Goal: Task Accomplishment & Management: Complete application form

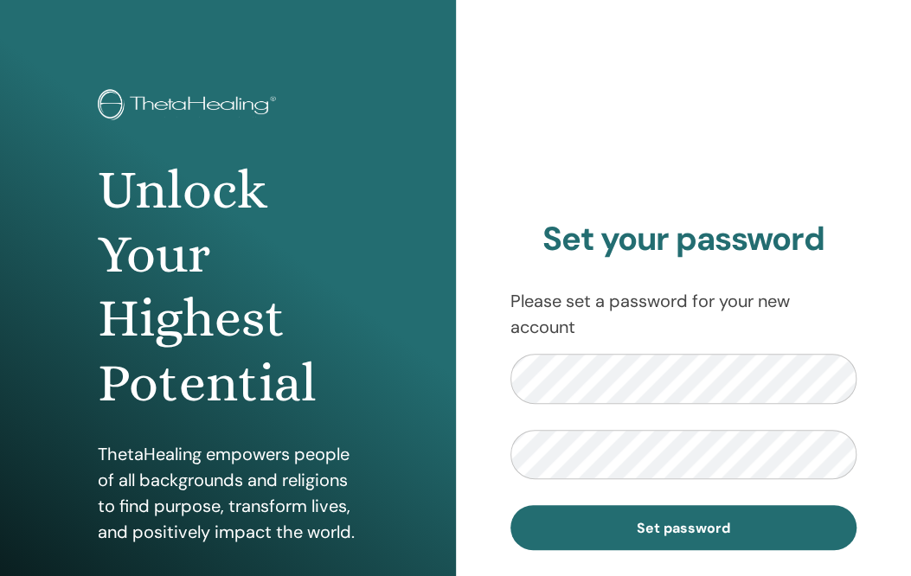
scroll to position [28, 0]
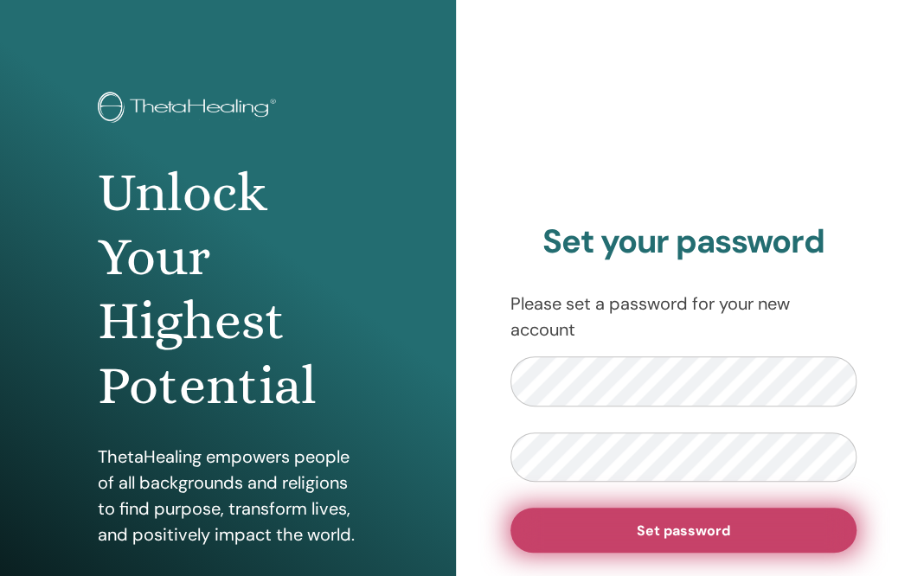
click at [615, 534] on button "Set password" at bounding box center [683, 530] width 347 height 45
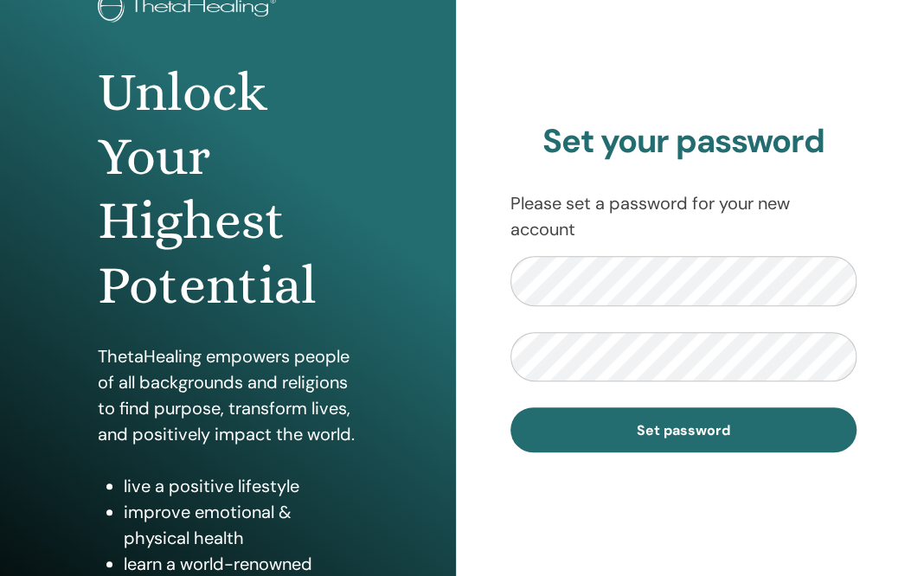
scroll to position [131, 0]
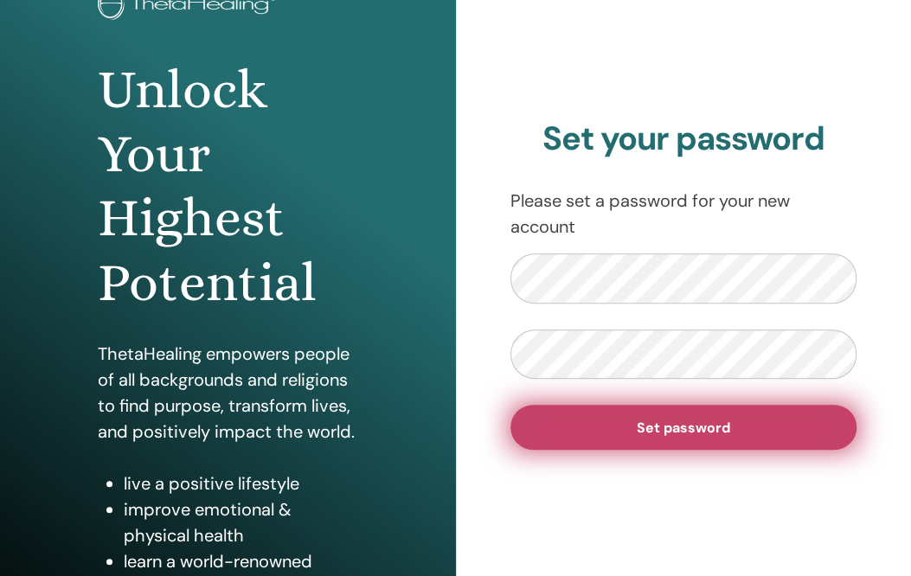
click at [578, 434] on button "Set password" at bounding box center [683, 427] width 347 height 45
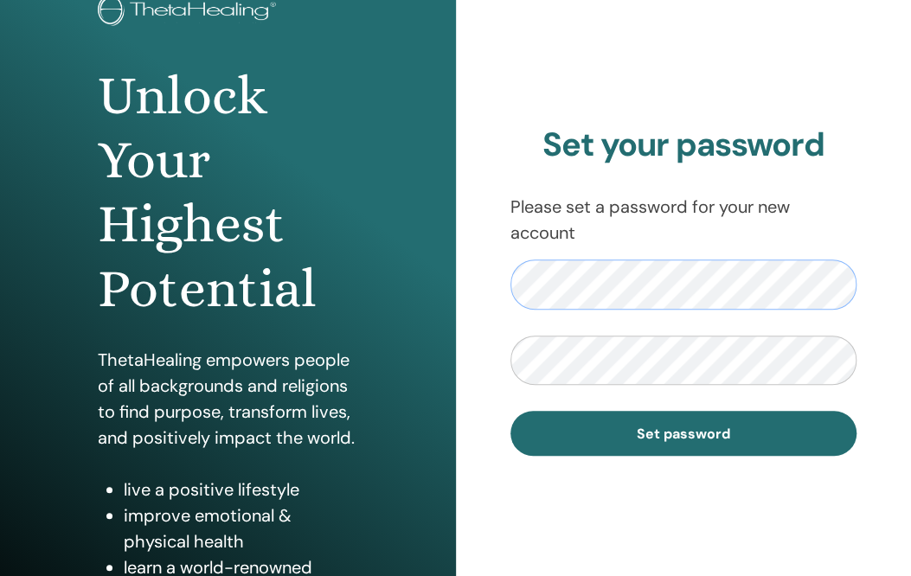
scroll to position [126, 0]
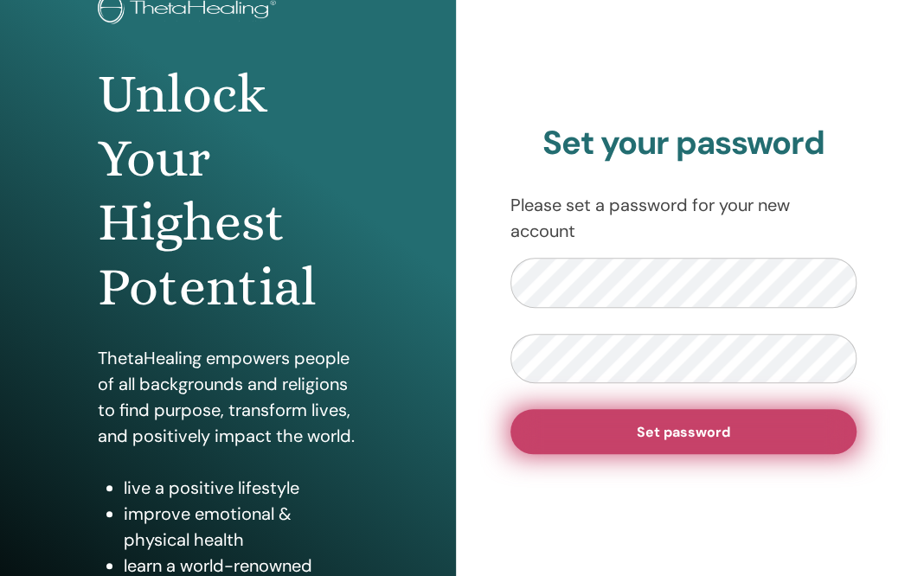
click at [588, 433] on button "Set password" at bounding box center [683, 431] width 347 height 45
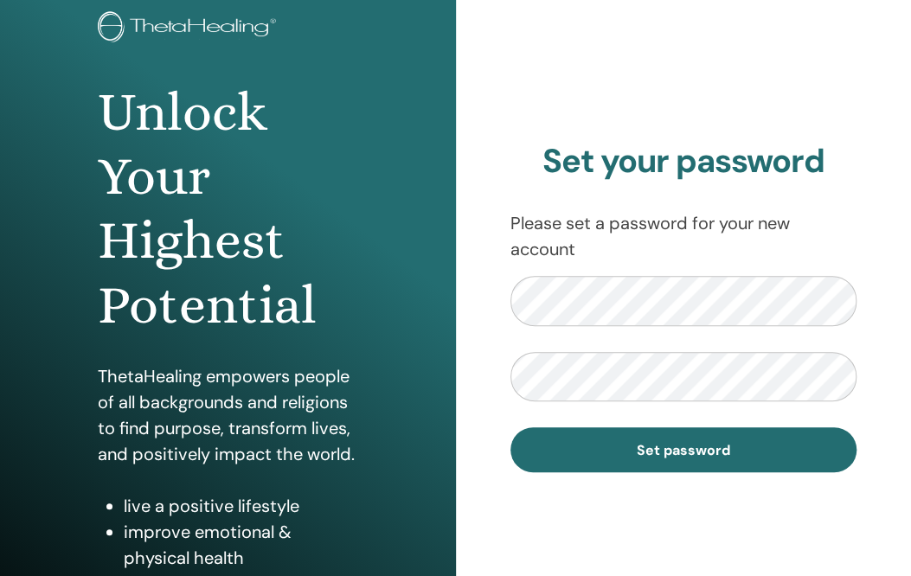
scroll to position [109, 0]
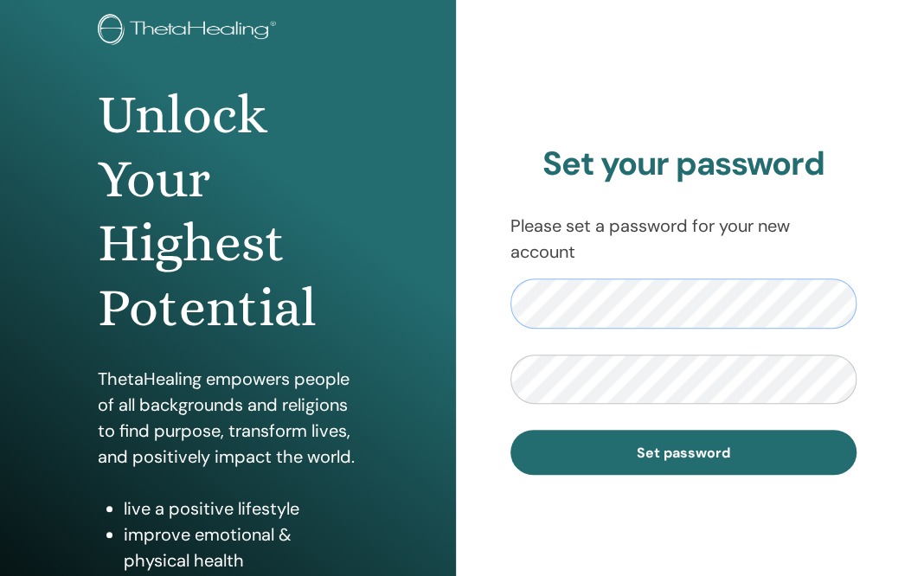
scroll to position [106, 0]
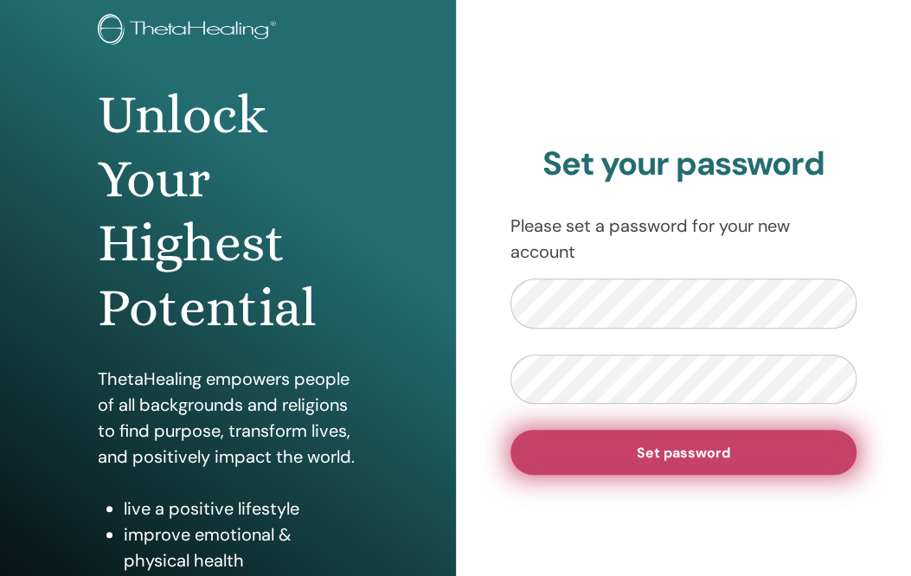
click at [744, 459] on button "Set password" at bounding box center [683, 452] width 347 height 45
